Goal: Communication & Community: Share content

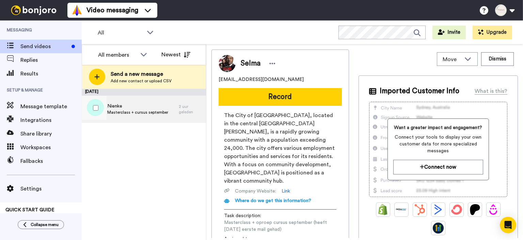
click at [139, 113] on span "Masterclass + cursus september" at bounding box center [137, 111] width 61 height 5
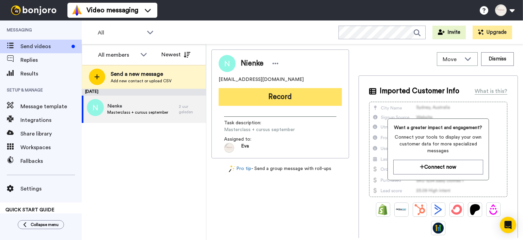
click at [283, 92] on button "Record" at bounding box center [280, 97] width 123 height 18
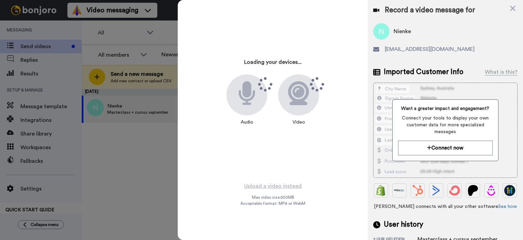
click at [198, 50] on div "Loading your devices... Audio Video" at bounding box center [273, 90] width 170 height 170
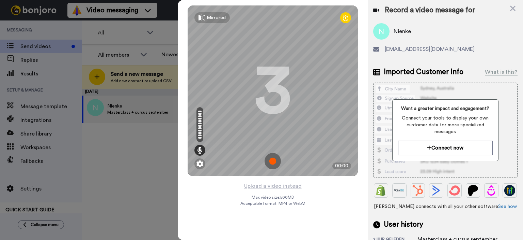
click at [272, 160] on img at bounding box center [273, 161] width 16 height 16
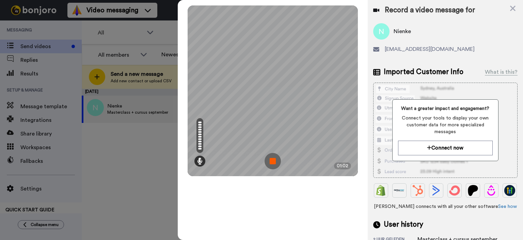
click at [273, 163] on img at bounding box center [273, 161] width 16 height 16
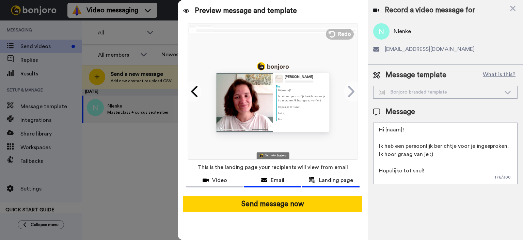
click at [265, 183] on div "Email" at bounding box center [273, 180] width 58 height 8
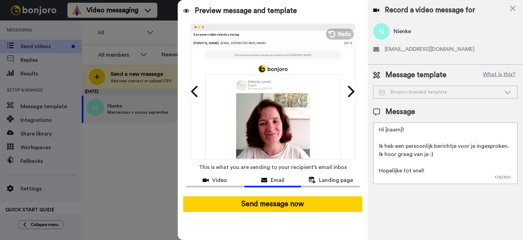
click at [414, 91] on div "Bonjoro branded template" at bounding box center [440, 92] width 122 height 7
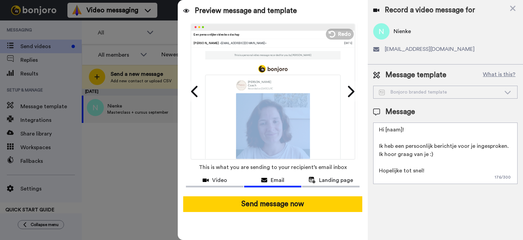
drag, startPoint x: 351, startPoint y: 65, endPoint x: 348, endPoint y: 122, distance: 57.3
click at [188, 122] on ul "Play/Pause 0:00 / 1:02 Een persoonlijke videoboodschap Eva Aertse <senderfrom@e…" at bounding box center [102, 91] width 170 height 136
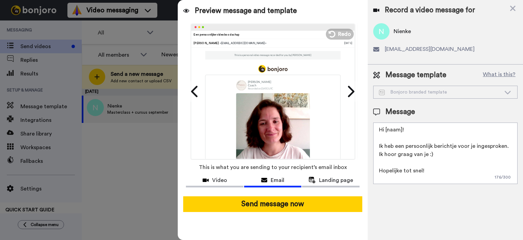
click at [403, 129] on textarea "Hi [naam]! Ik heb een persoonlijk berichtje voor je ingesproken. Ik hoor graag …" at bounding box center [445, 152] width 144 height 61
type textarea "Hi Nienke! Ik heb een persoonlijk berichtje voor je ingesproken. Ik hoor graag …"
click at [217, 178] on span "Video" at bounding box center [219, 180] width 15 height 8
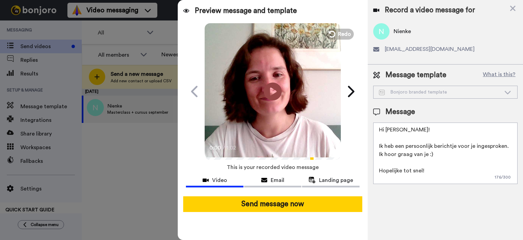
click at [275, 89] on icon at bounding box center [273, 91] width 18 height 18
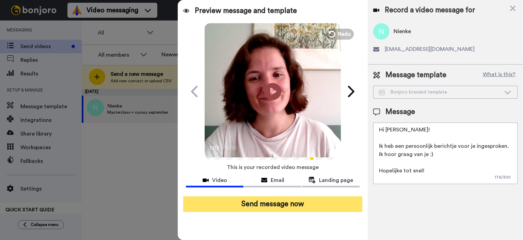
click at [280, 204] on button "Send message now" at bounding box center [272, 204] width 179 height 16
